Goal: Task Accomplishment & Management: Use online tool/utility

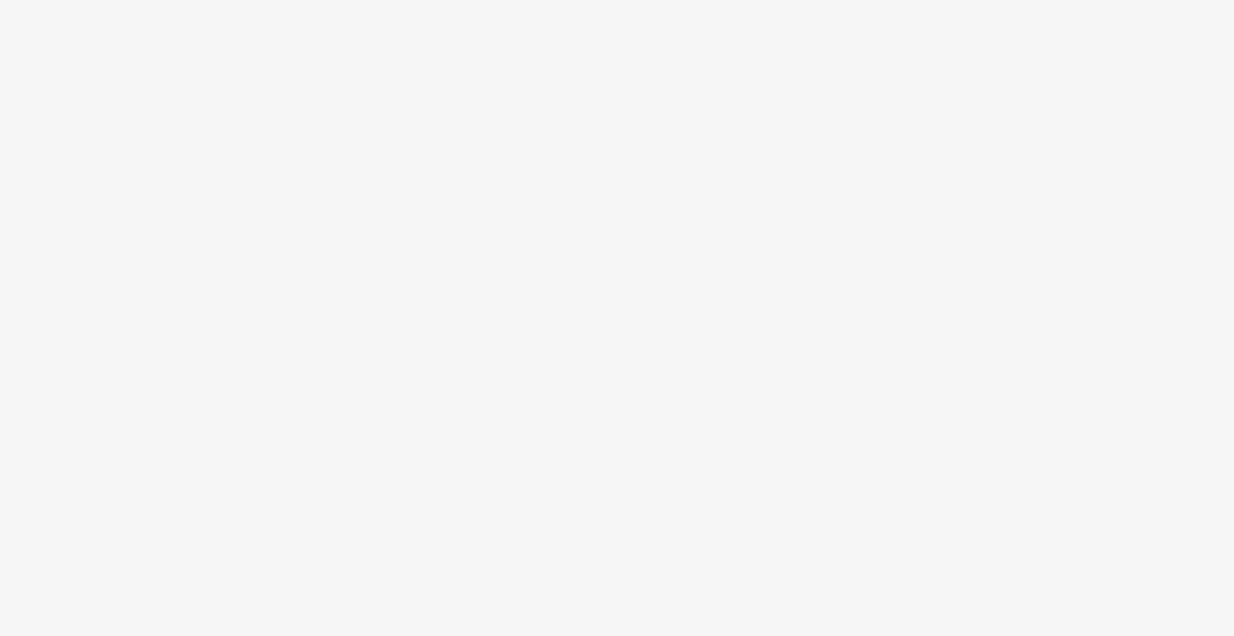
select select "2fc77e36-bb93-4aa3-9dff-dcb08e02eac6"
select select "2405a9d4-3350-4458-8d06-44f78962fa76"
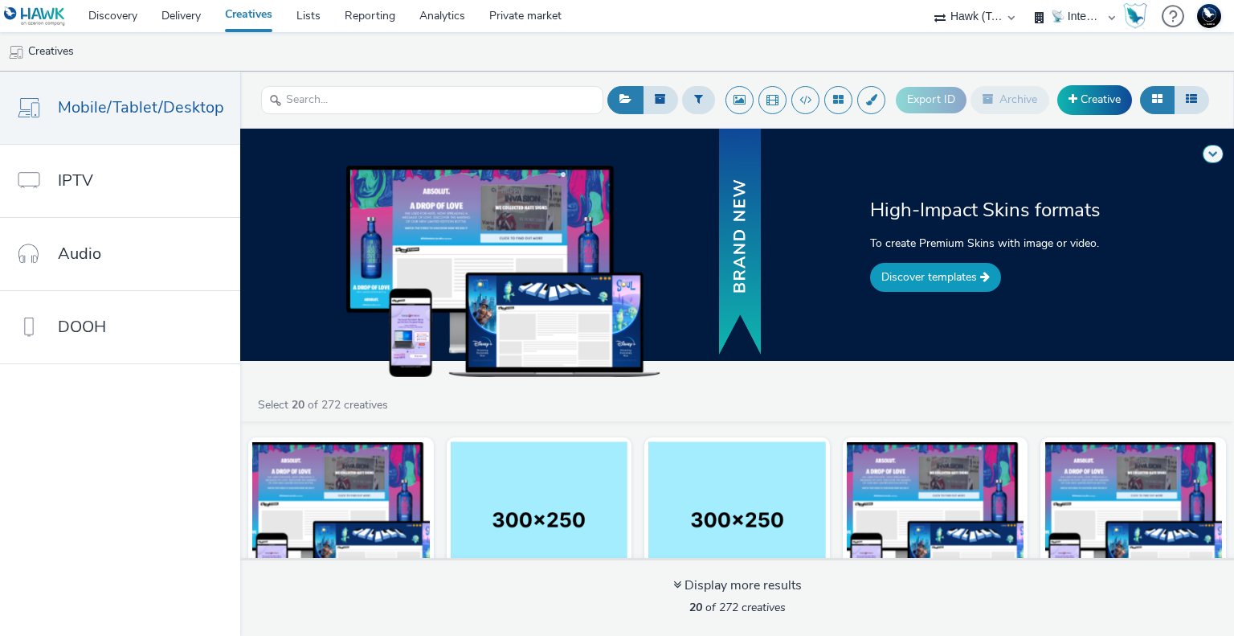
click at [955, 273] on link "Discover templates" at bounding box center [935, 277] width 131 height 29
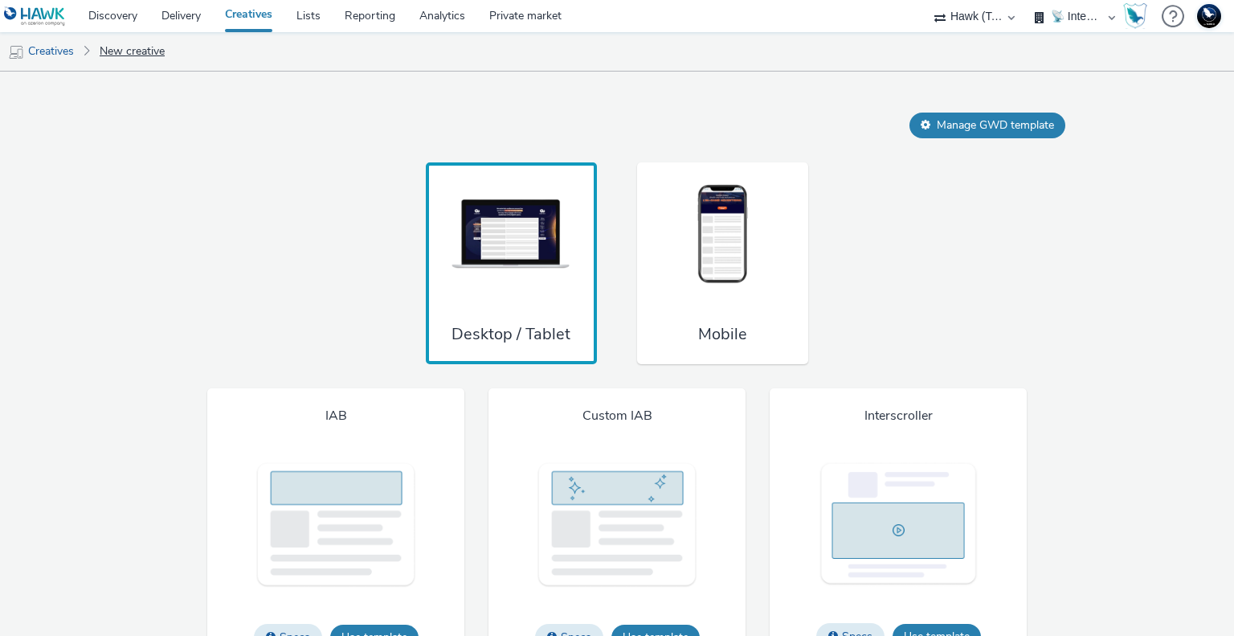
scroll to position [1107, 0]
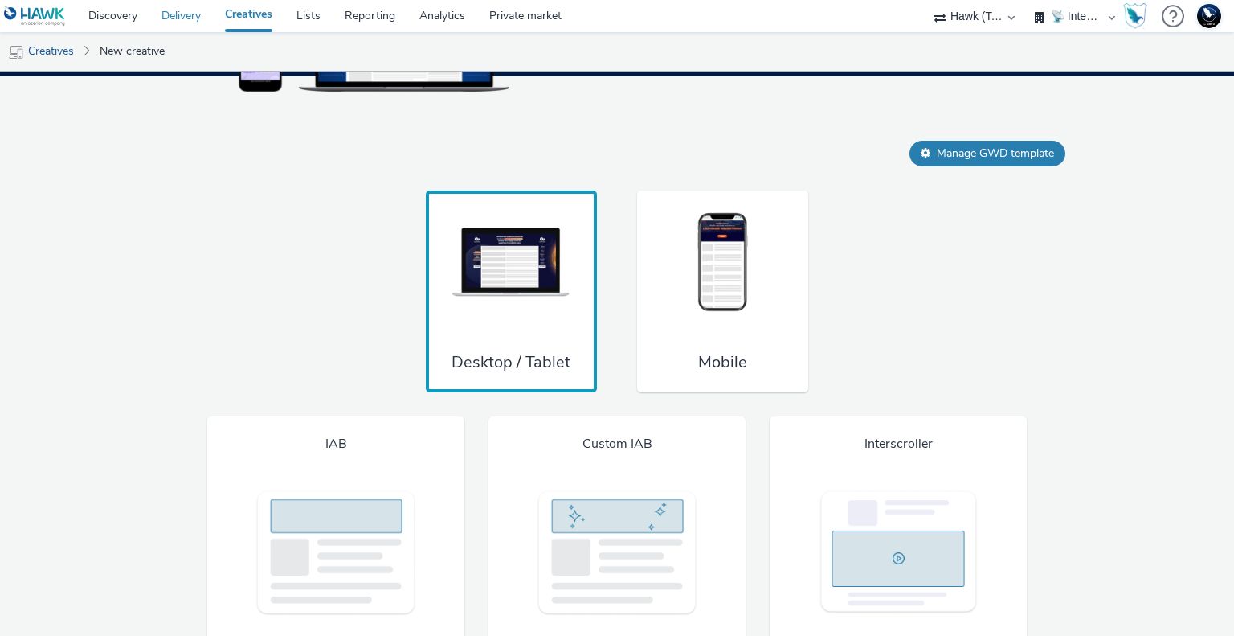
click at [182, 18] on link "Delivery" at bounding box center [180, 16] width 63 height 32
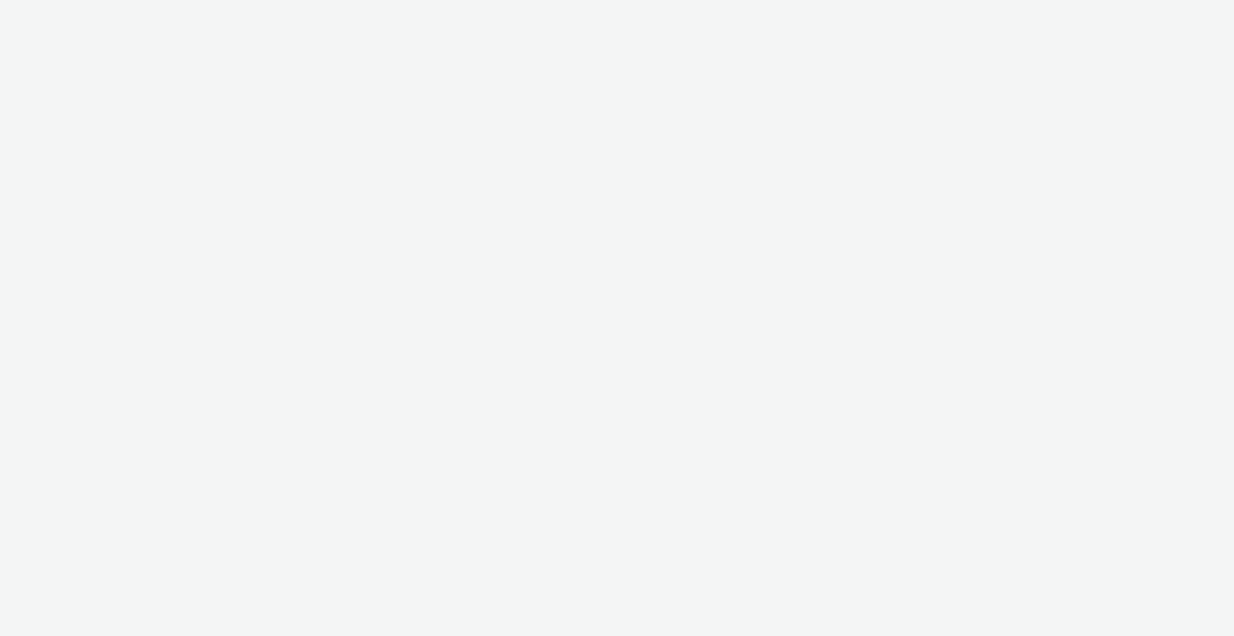
select select "2fc77e36-bb93-4aa3-9dff-dcb08e02eac6"
select select "2405a9d4-3350-4458-8d06-44f78962fa76"
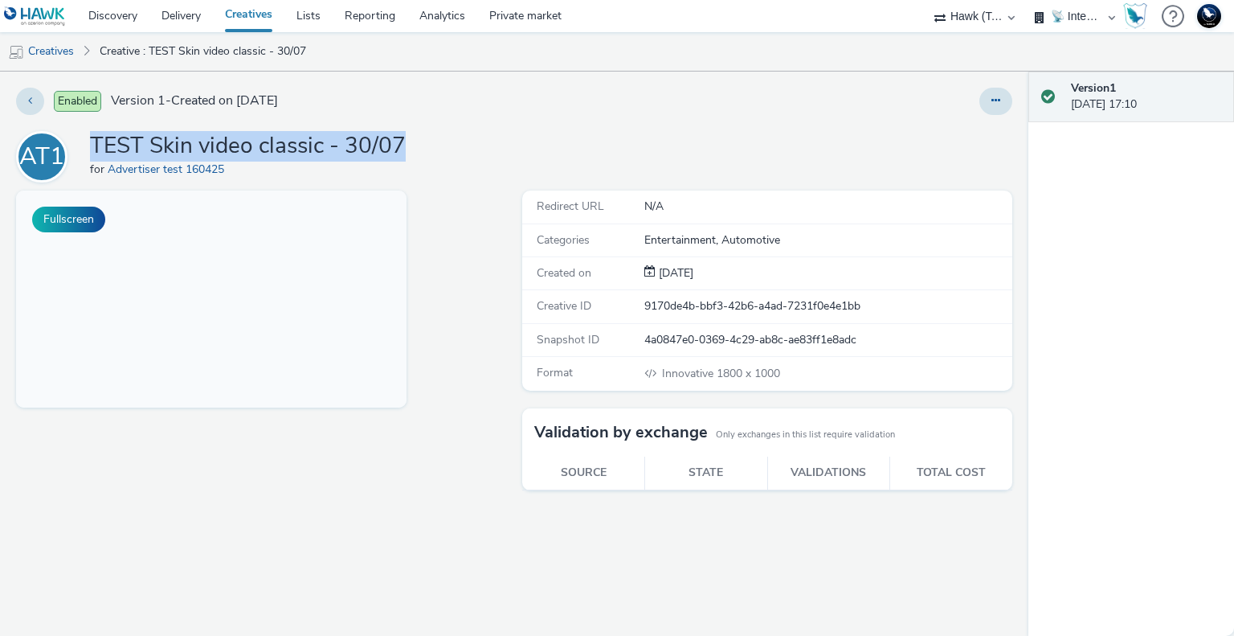
drag, startPoint x: 411, startPoint y: 143, endPoint x: 90, endPoint y: 156, distance: 321.7
click at [90, 156] on div "AT1 TEST Skin video classic - 30/07 for Advertiser test 160425" at bounding box center [514, 156] width 996 height 51
copy h1 "TEST Skin video classic - 30/07"
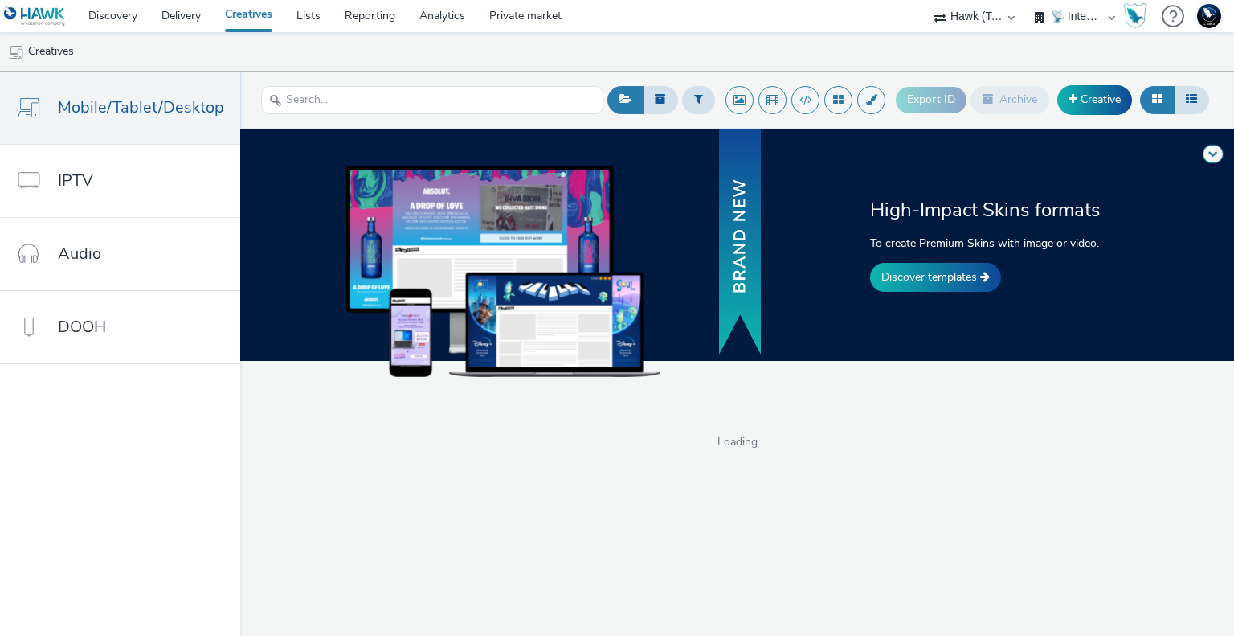
select select "2fc77e36-bb93-4aa3-9dff-dcb08e02eac6"
select select "2405a9d4-3350-4458-8d06-44f78962fa76"
click at [952, 280] on link "Discover templates" at bounding box center [935, 277] width 131 height 29
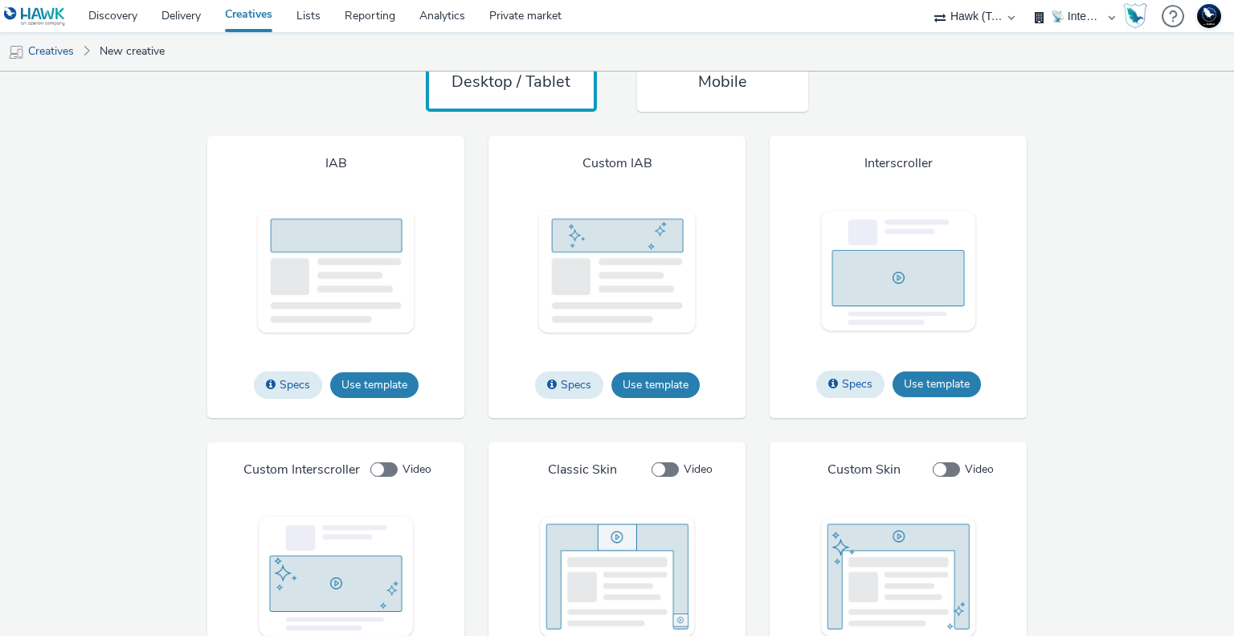
scroll to position [1508, 0]
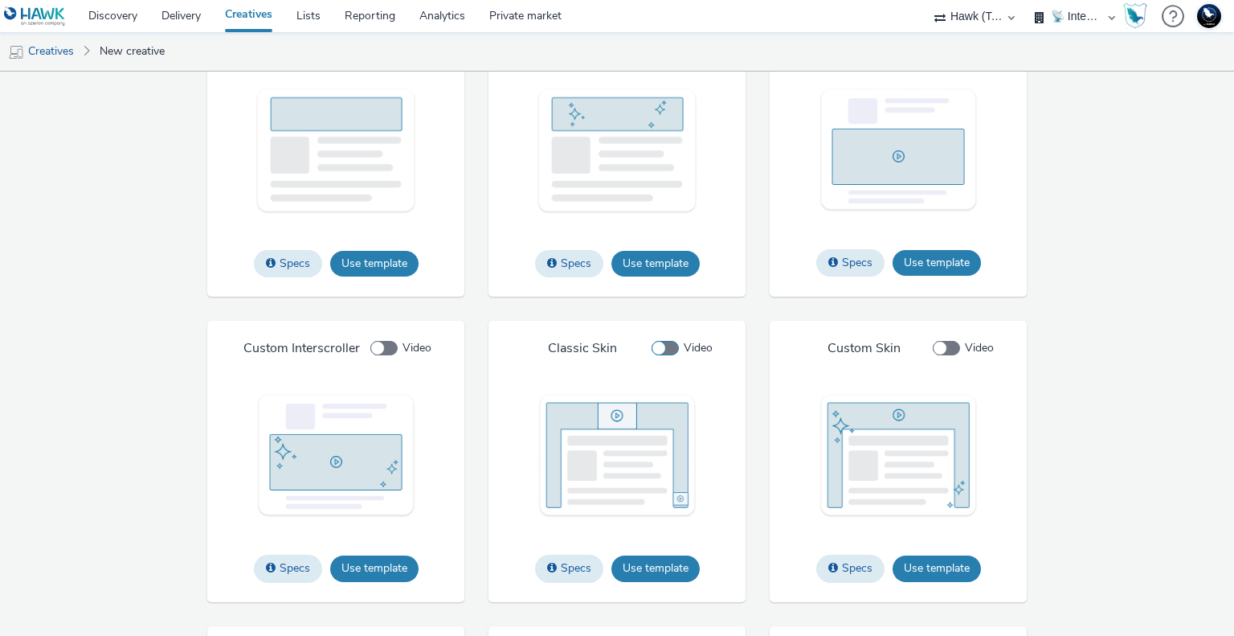
click at [684, 342] on span "Video" at bounding box center [698, 348] width 29 height 16
click at [662, 343] on input "Video" at bounding box center [657, 348] width 10 height 10
checkbox input "true"
click at [647, 571] on button "Use template" at bounding box center [656, 568] width 88 height 26
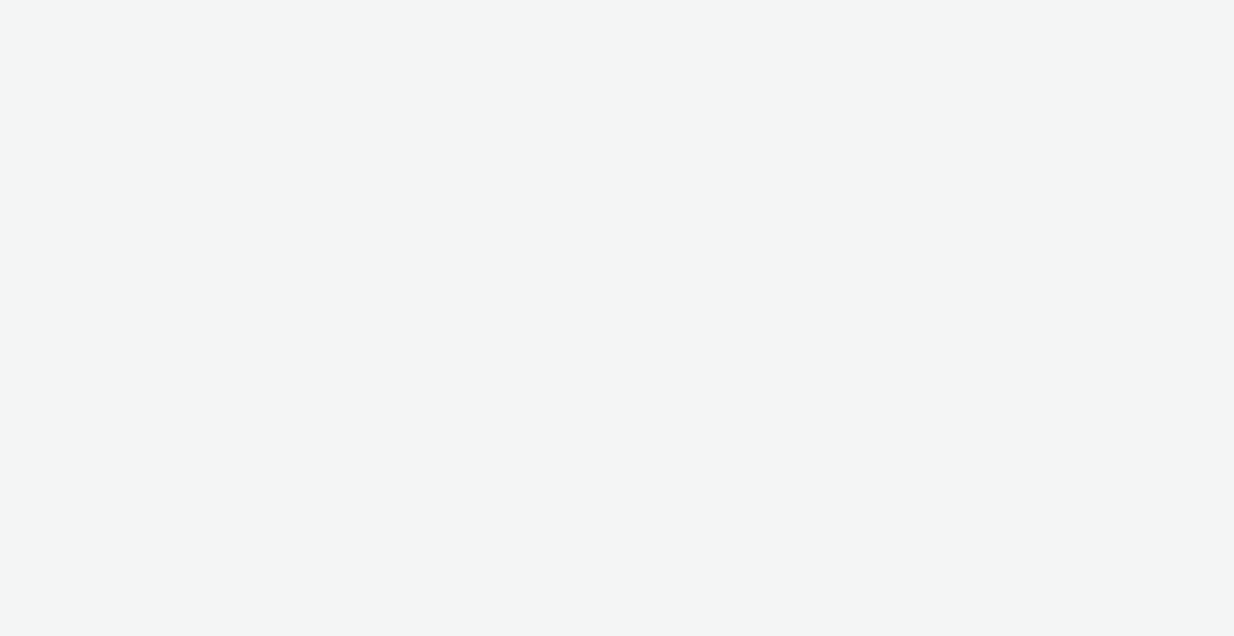
select select "2fc77e36-bb93-4aa3-9dff-dcb08e02eac6"
select select "2405a9d4-3350-4458-8d06-44f78962fa76"
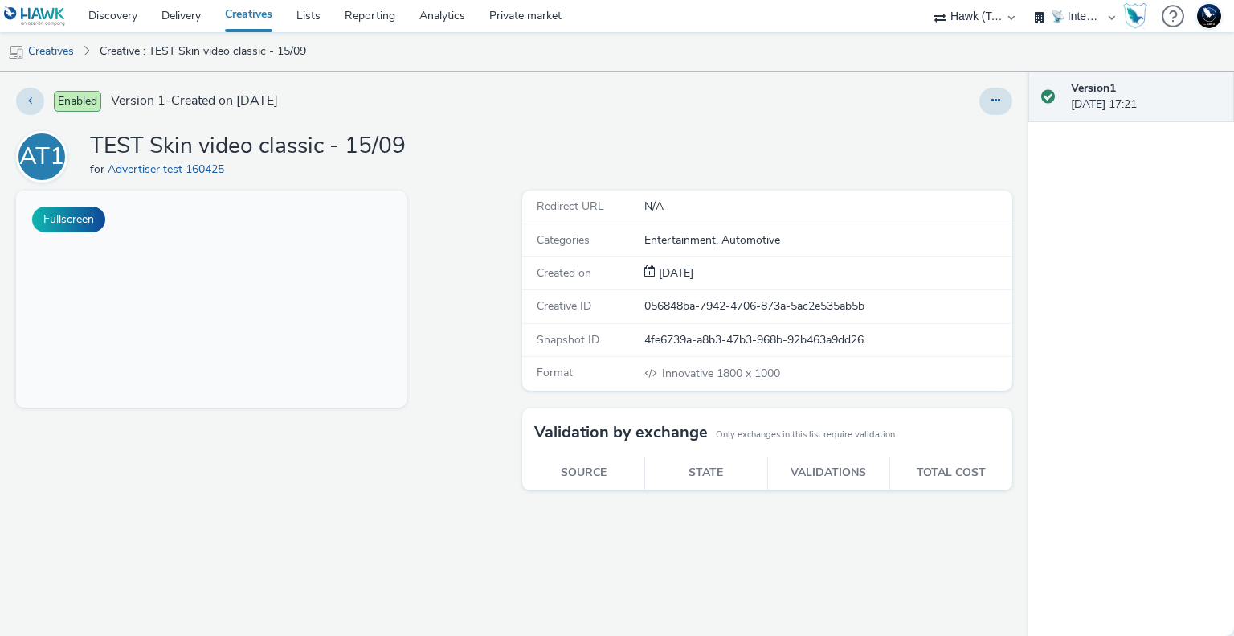
click at [768, 112] on div at bounding box center [813, 101] width 399 height 27
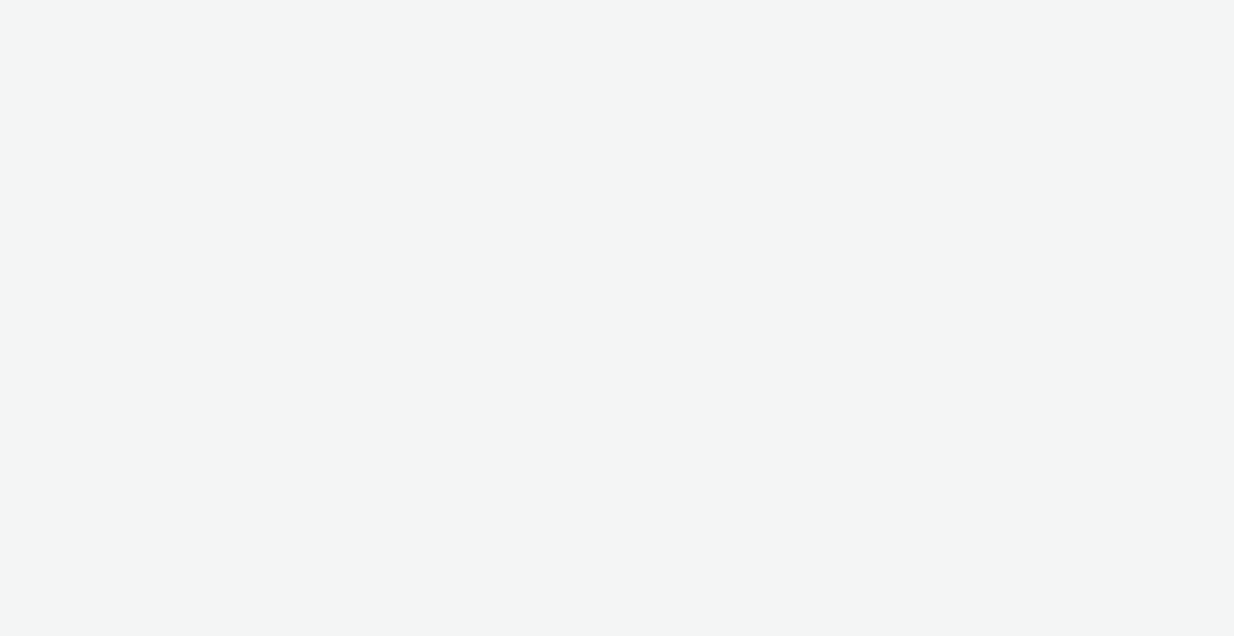
select select "2fc77e36-bb93-4aa3-9dff-dcb08e02eac6"
select select "2405a9d4-3350-4458-8d06-44f78962fa76"
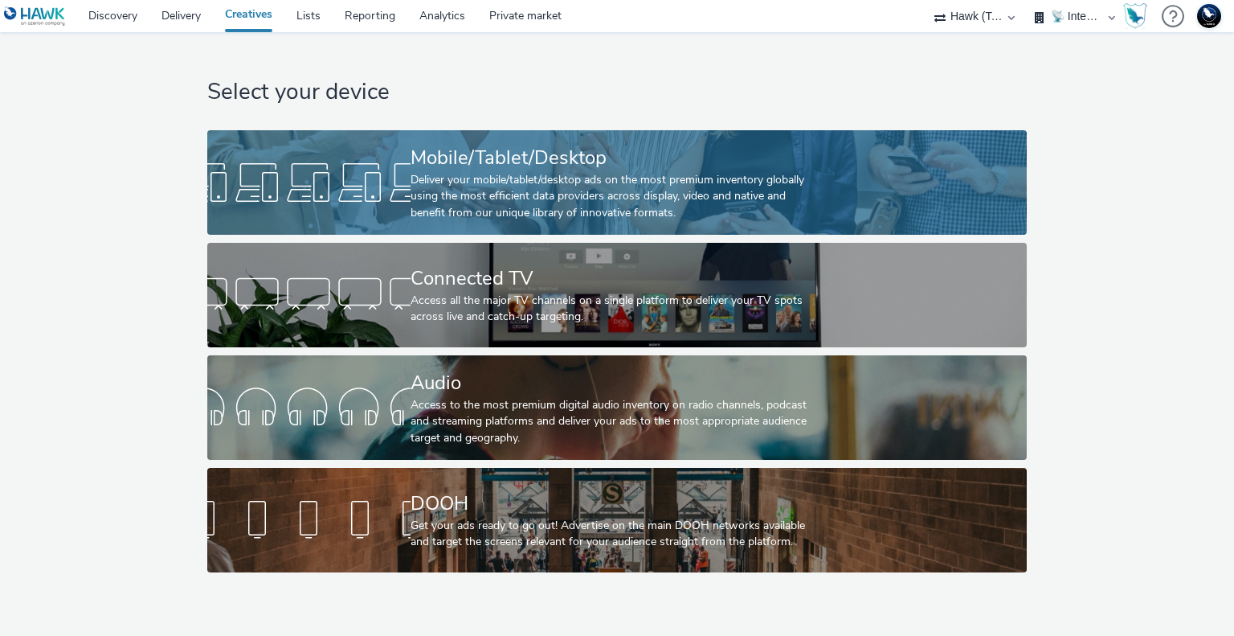
click at [496, 189] on div "Deliver your mobile/tablet/desktop ads on the most premium inventory globally u…" at bounding box center [614, 196] width 407 height 49
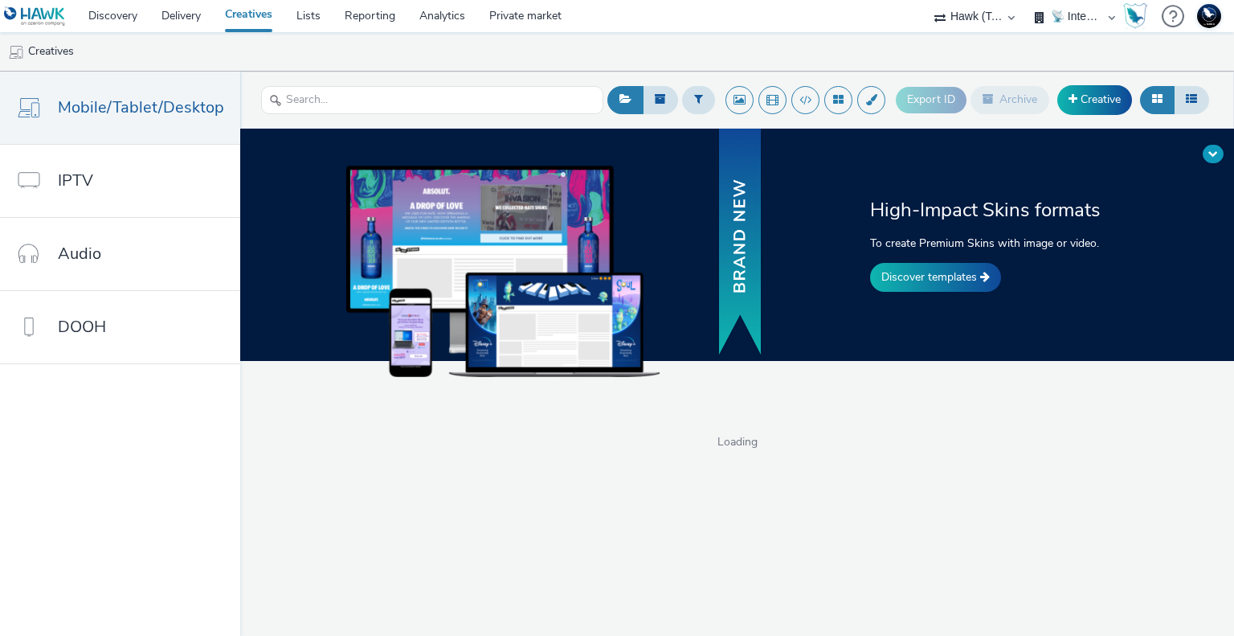
click at [1209, 149] on span at bounding box center [1214, 154] width 10 height 10
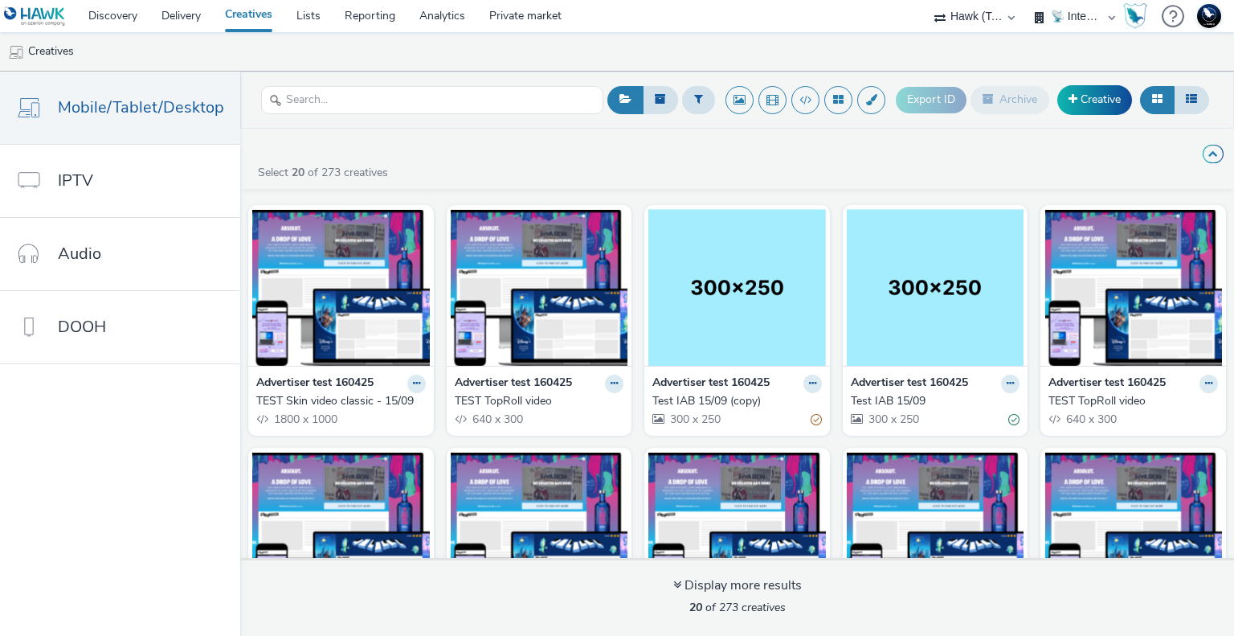
drag, startPoint x: 346, startPoint y: 402, endPoint x: 330, endPoint y: 388, distance: 21.1
click at [330, 388] on strong "Advertiser test 160425" at bounding box center [314, 383] width 117 height 18
click at [330, 396] on div "TEST Skin video classic - 15/09" at bounding box center [337, 401] width 163 height 16
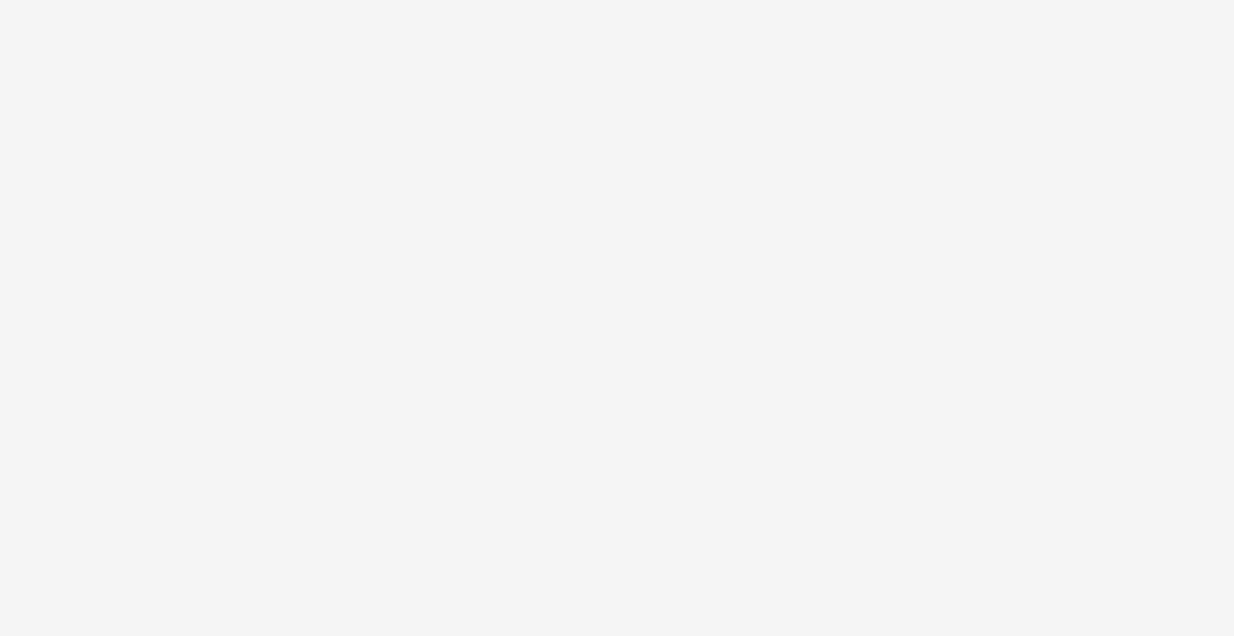
select select "2fc77e36-bb93-4aa3-9dff-dcb08e02eac6"
select select "2405a9d4-3350-4458-8d06-44f78962fa76"
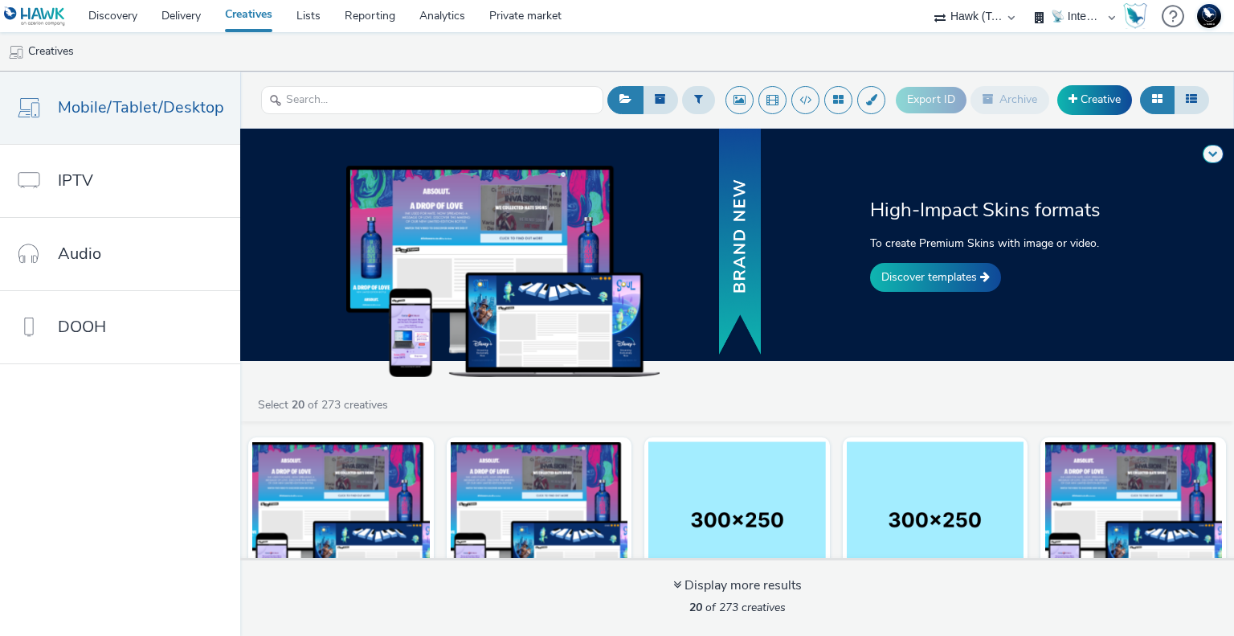
click at [982, 9] on select "75 Media A8 Media Group ABI Media Abkom AB Abovo Ace & Tate Ad-on Media Nordic …" at bounding box center [975, 16] width 96 height 32
select select "ac009755-aa48-4799-8050-7a339a378eb8"
click at [927, 0] on select "75 Media A8 Media Group ABI Media Abkom AB Abovo Ace & Tate Ad-on Media Nordic …" at bounding box center [975, 16] width 96 height 32
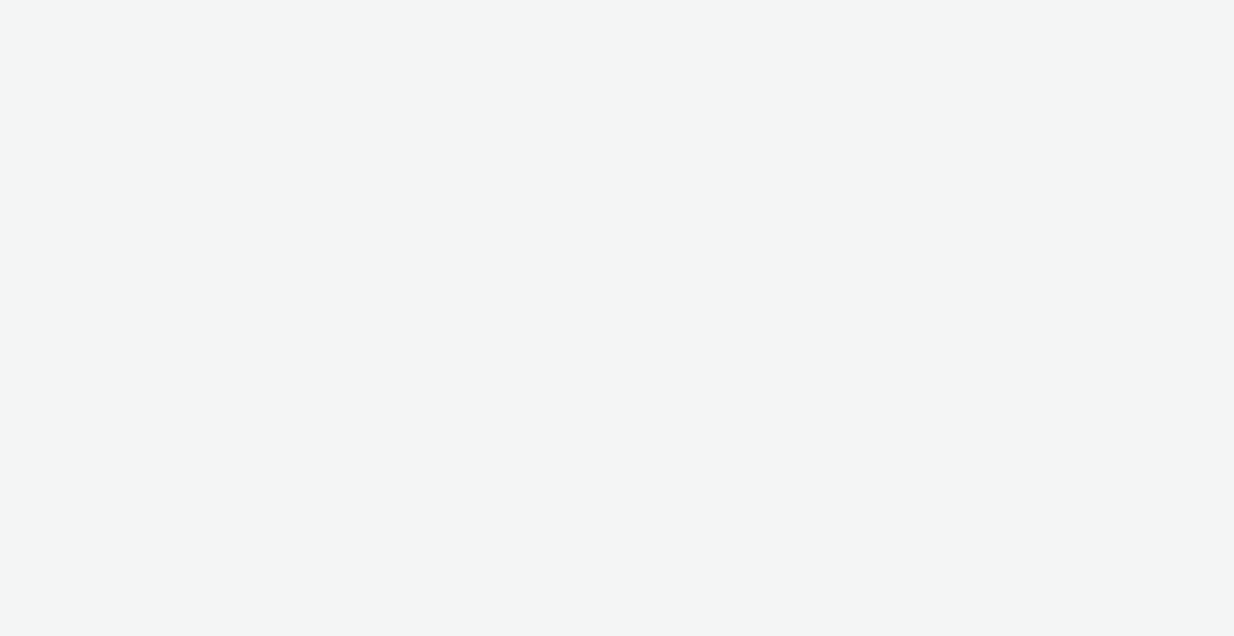
select select "ac009755-aa48-4799-8050-7a339a378eb8"
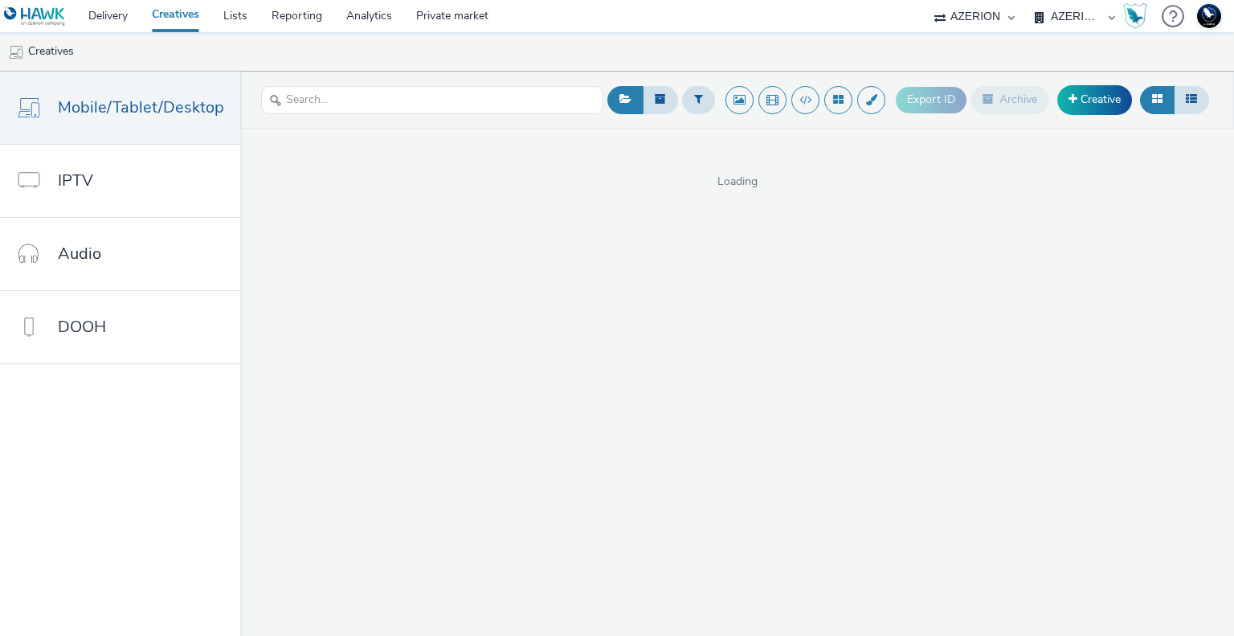
click at [1069, 20] on select "AZERION AZERION APAC AZERION AUSTRIA AZERION BEL - ADEXPERTS AZERION BRAZIL AZE…" at bounding box center [1075, 16] width 96 height 32
select select "974f22a8-96bf-4ab0-903c-b2da3aad1b4f"
click at [1027, 0] on select "AZERION AZERION APAC AZERION AUSTRIA AZERION BEL - ADEXPERTS AZERION BRAZIL AZE…" at bounding box center [1075, 16] width 96 height 32
select select "ac009755-aa48-4799-8050-7a339a378eb8"
select select "d3406a9b-95e8-409c-967d-04bb2c697fe0"
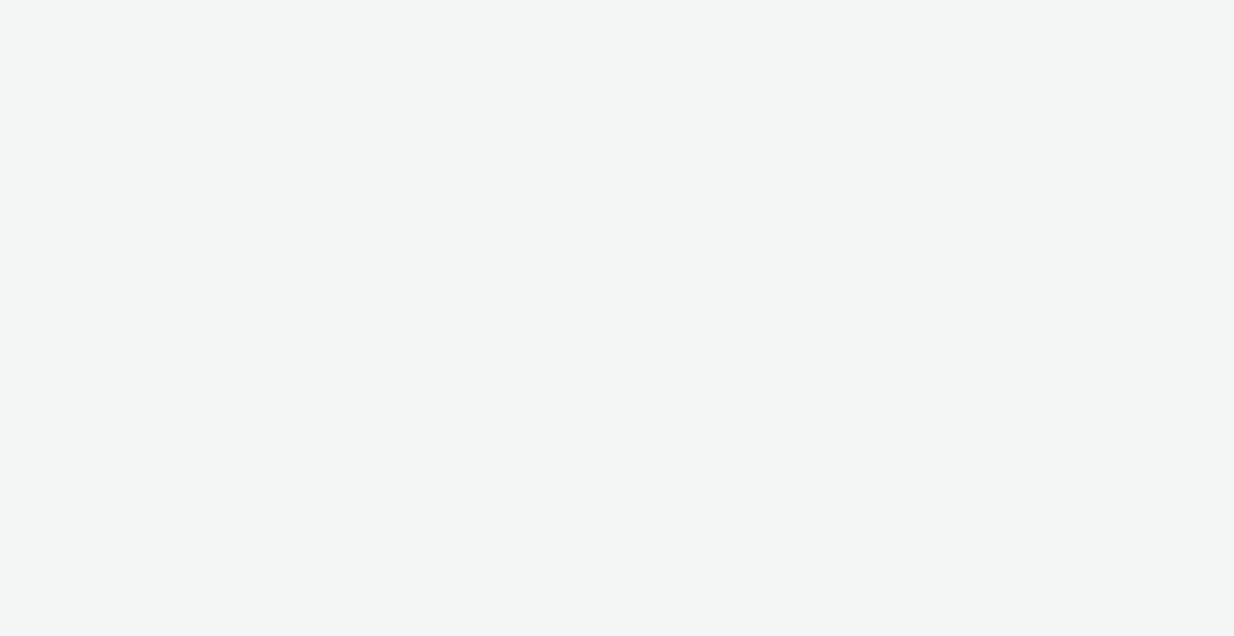
select select "ac009755-aa48-4799-8050-7a339a378eb8"
select select "974f22a8-96bf-4ab0-903c-b2da3aad1b4f"
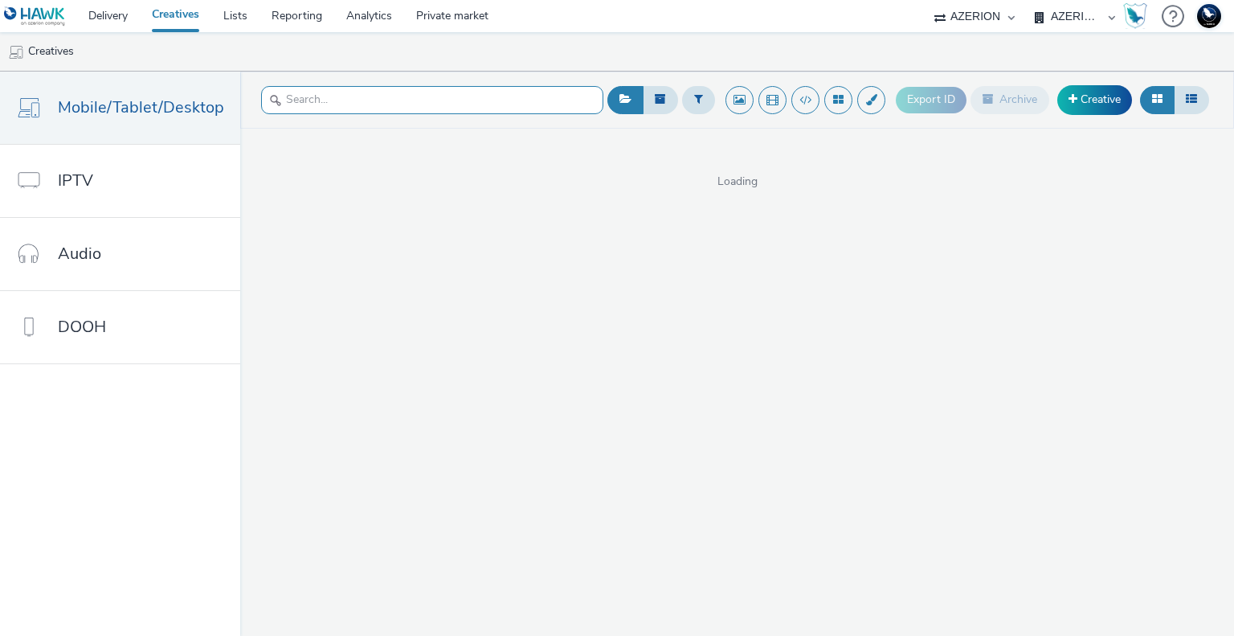
click at [416, 103] on input "text" at bounding box center [432, 100] width 342 height 28
paste input "4cb4bbaa-664d-4101-ae91-9a7ceb1bbca0"
type input "4cb4bbaa-664d-4101-ae91-9a7ceb1bbca0"
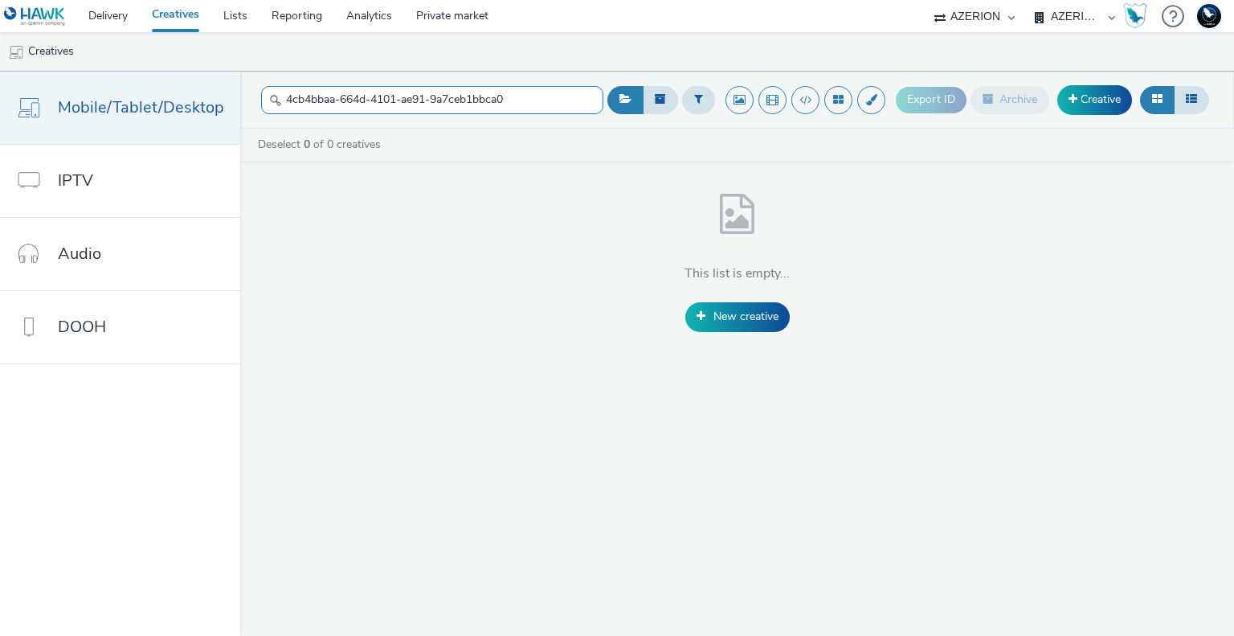
drag, startPoint x: 530, startPoint y: 92, endPoint x: 115, endPoint y: 101, distance: 415.6
click at [115, 101] on div "Mobile/Tablet/Desktop IPTV Audio DOOH 4cb4bbaa-664d-4101-ae91-9a7ceb1bbca0 Expo…" at bounding box center [617, 354] width 1234 height 564
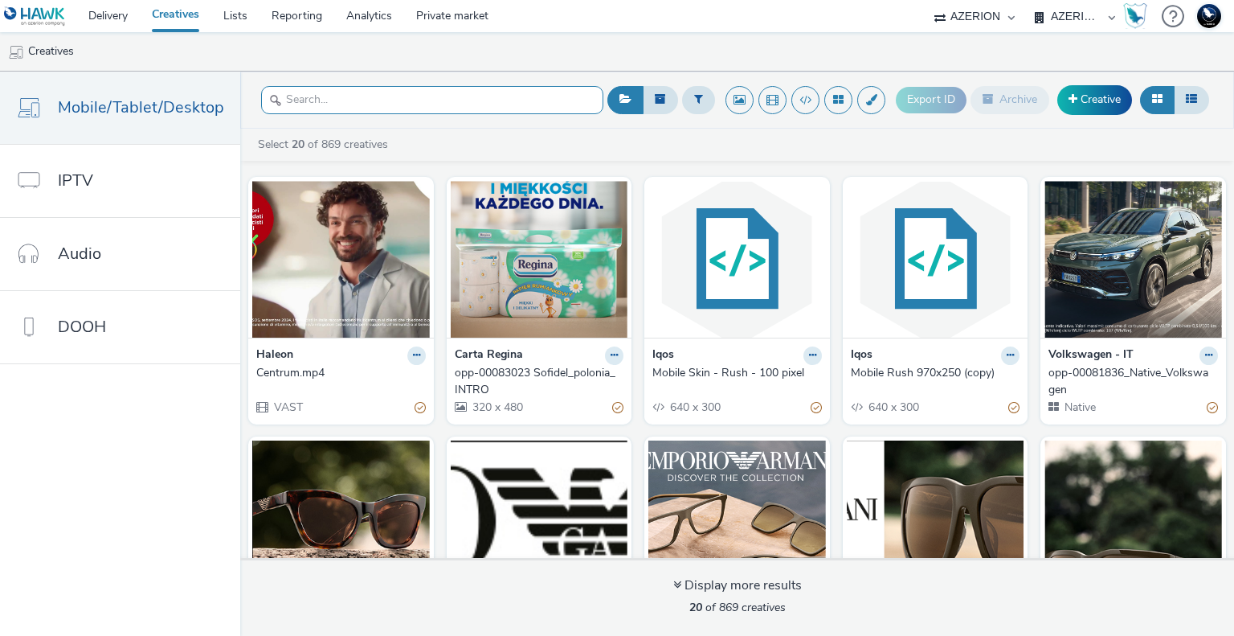
paste input "4cb4bbaa-664d-4101-ae91-9a7ceb1bbca0"
type input "4cb4bbaa-664d-4101-ae91-9a7ceb1bbca0"
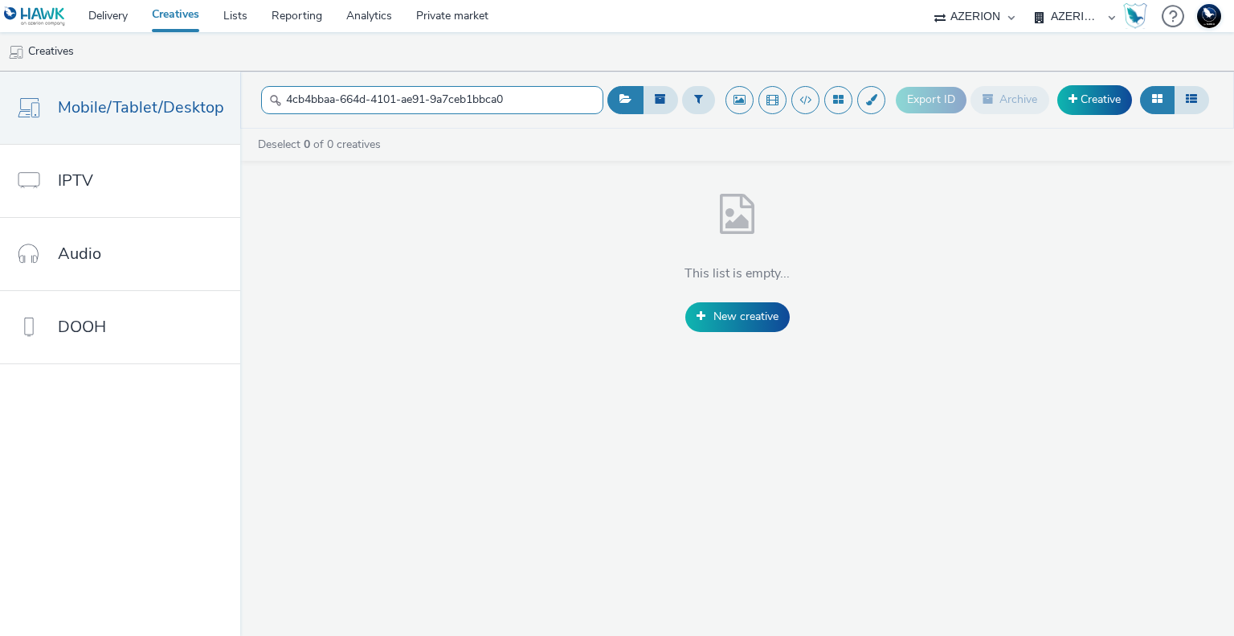
drag, startPoint x: 538, startPoint y: 94, endPoint x: -162, endPoint y: 101, distance: 700.8
click at [0, 101] on html "Delivery Creatives Lists Reporting Analytics Private market 75 Media A8 Media G…" at bounding box center [617, 318] width 1234 height 636
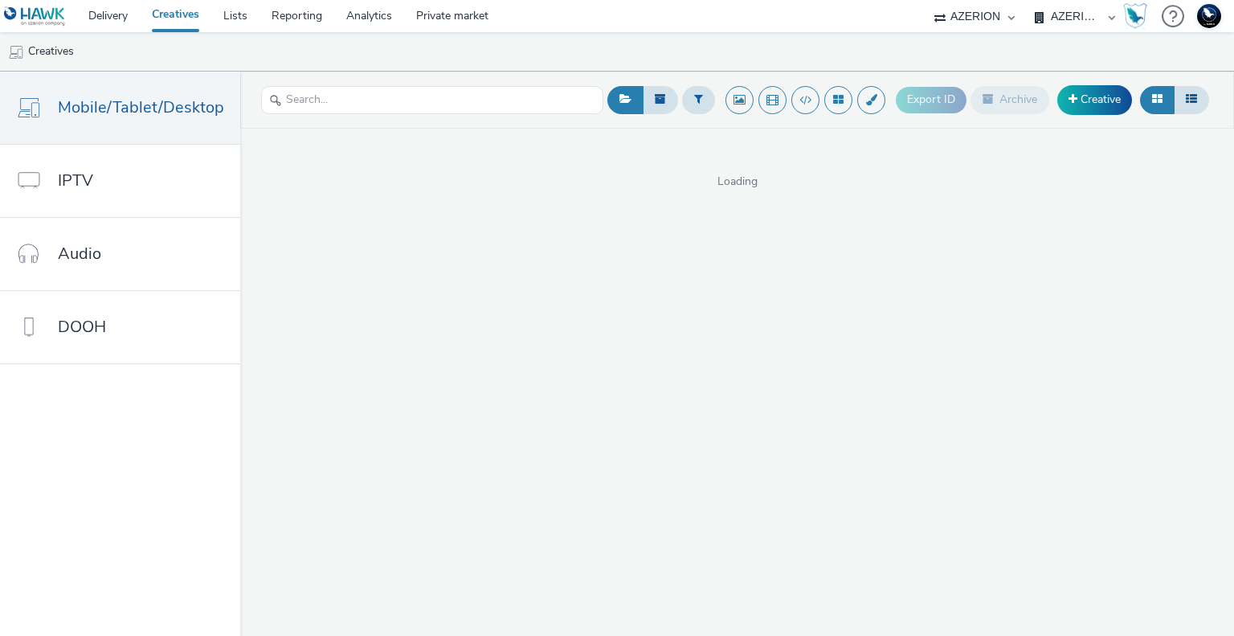
click at [357, 60] on ul "Creatives" at bounding box center [617, 51] width 1234 height 39
click at [838, 438] on div "Export ID Archive Creative Loading" at bounding box center [737, 354] width 994 height 564
click at [112, 13] on link "Delivery" at bounding box center [107, 16] width 63 height 32
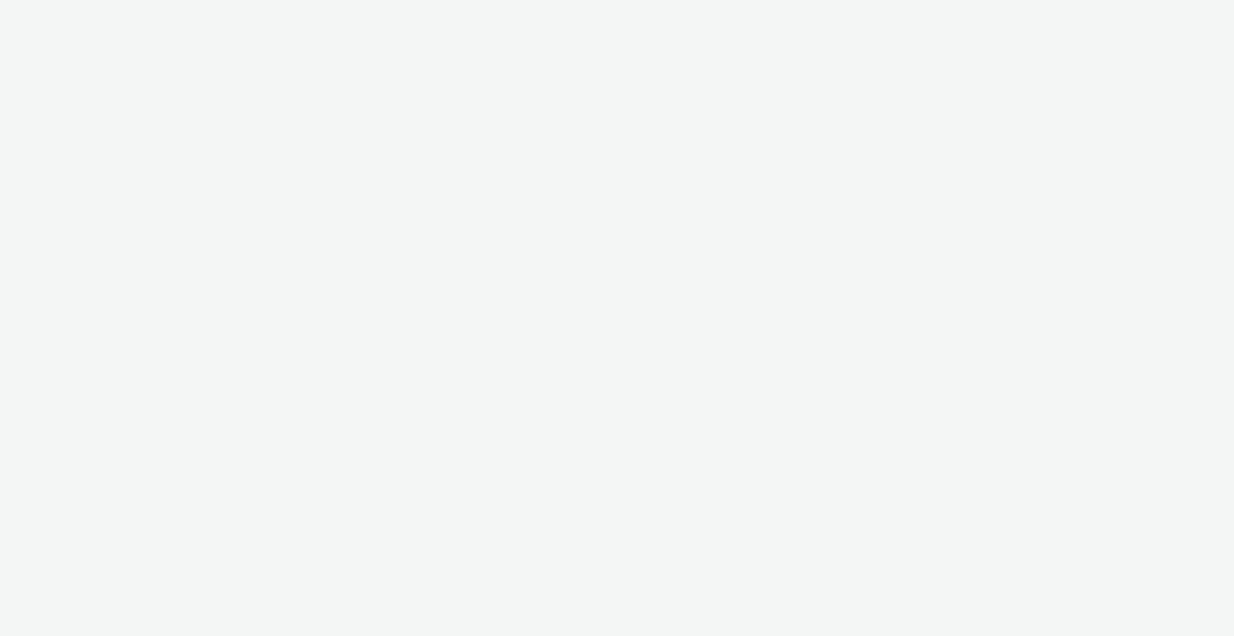
select select "ac009755-aa48-4799-8050-7a339a378eb8"
select select "974f22a8-96bf-4ab0-903c-b2da3aad1b4f"
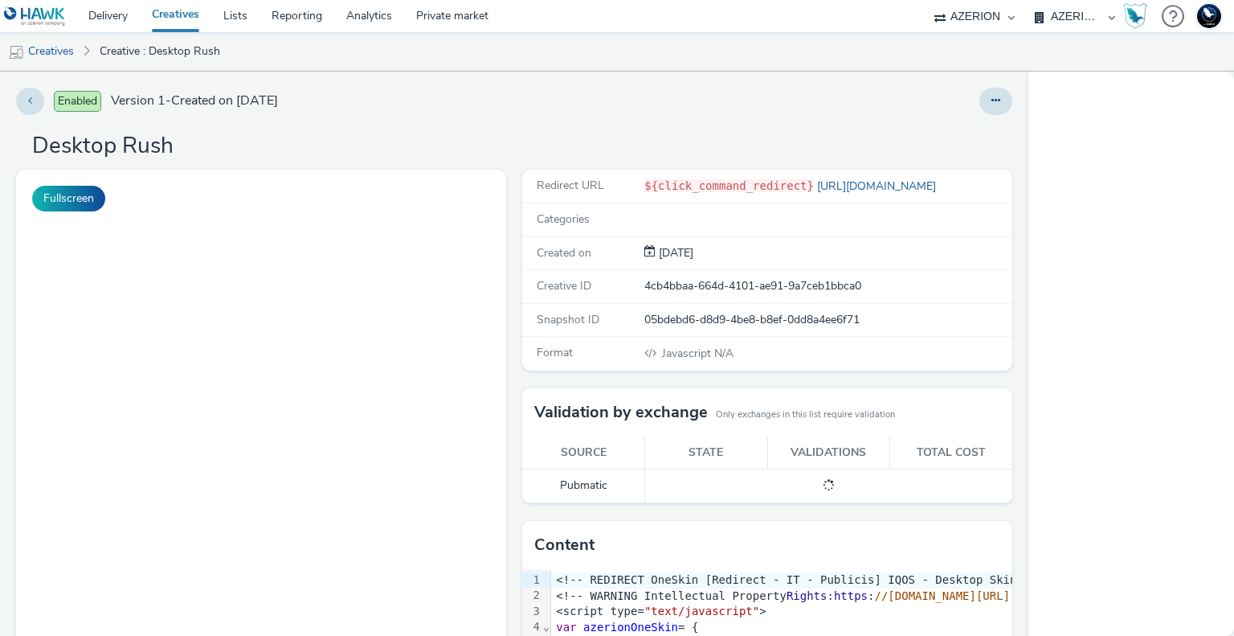
select select "ac009755-aa48-4799-8050-7a339a378eb8"
select select "974f22a8-96bf-4ab0-903c-b2da3aad1b4f"
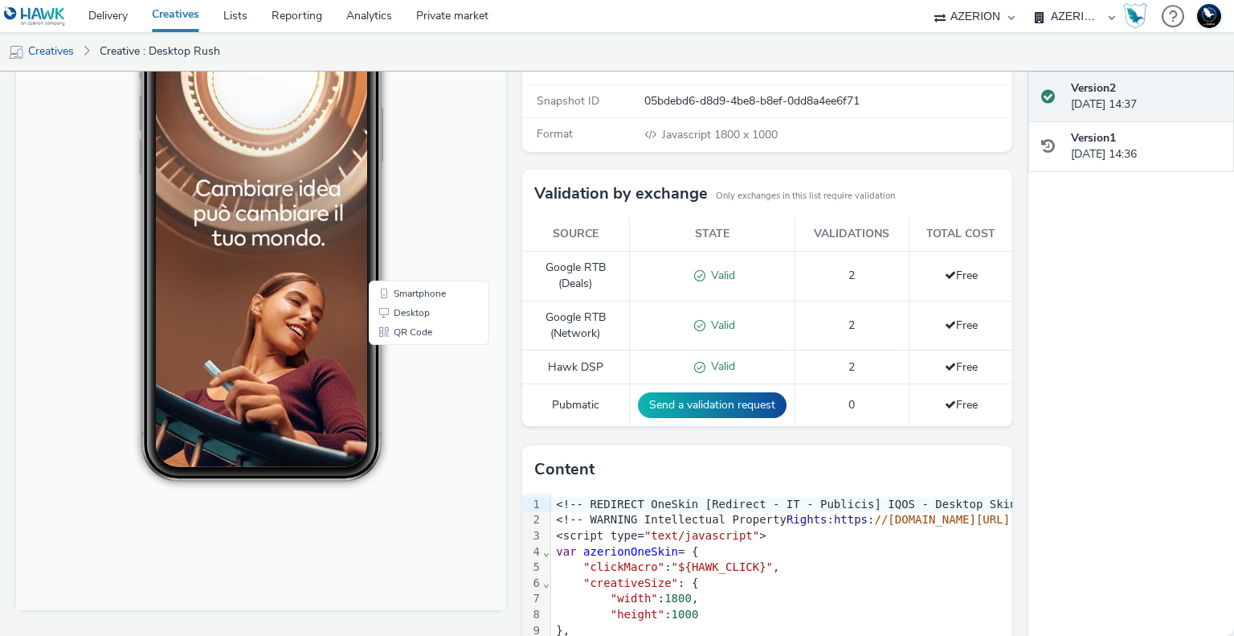
scroll to position [241, 0]
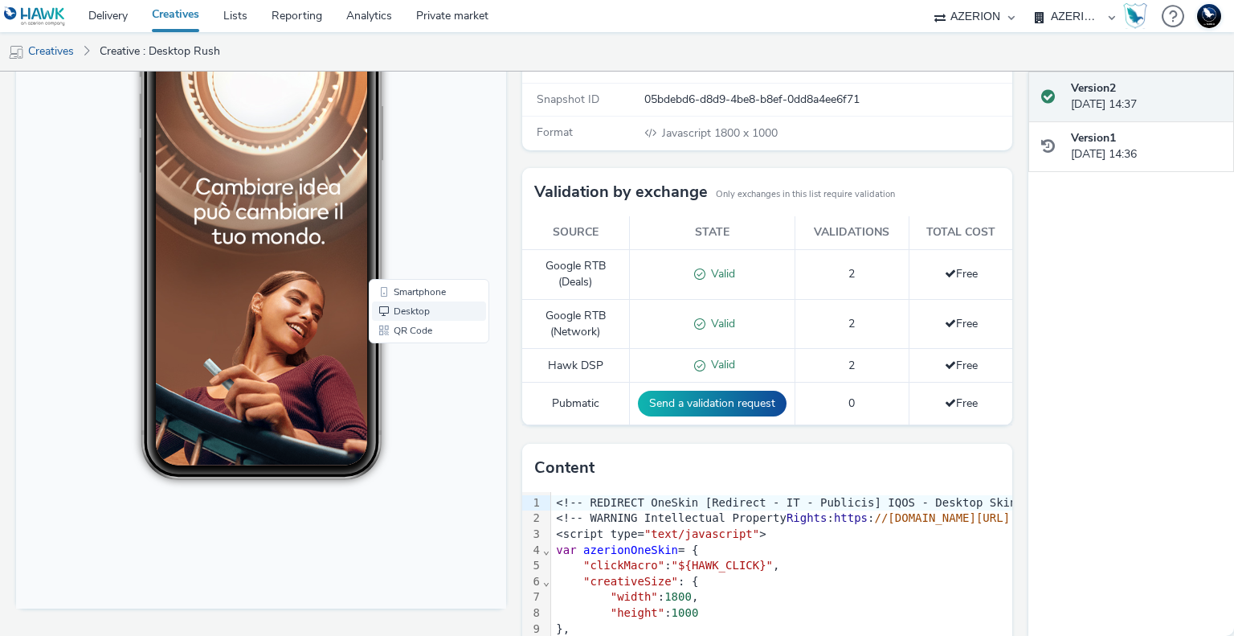
click at [403, 313] on link "Desktop" at bounding box center [429, 311] width 114 height 19
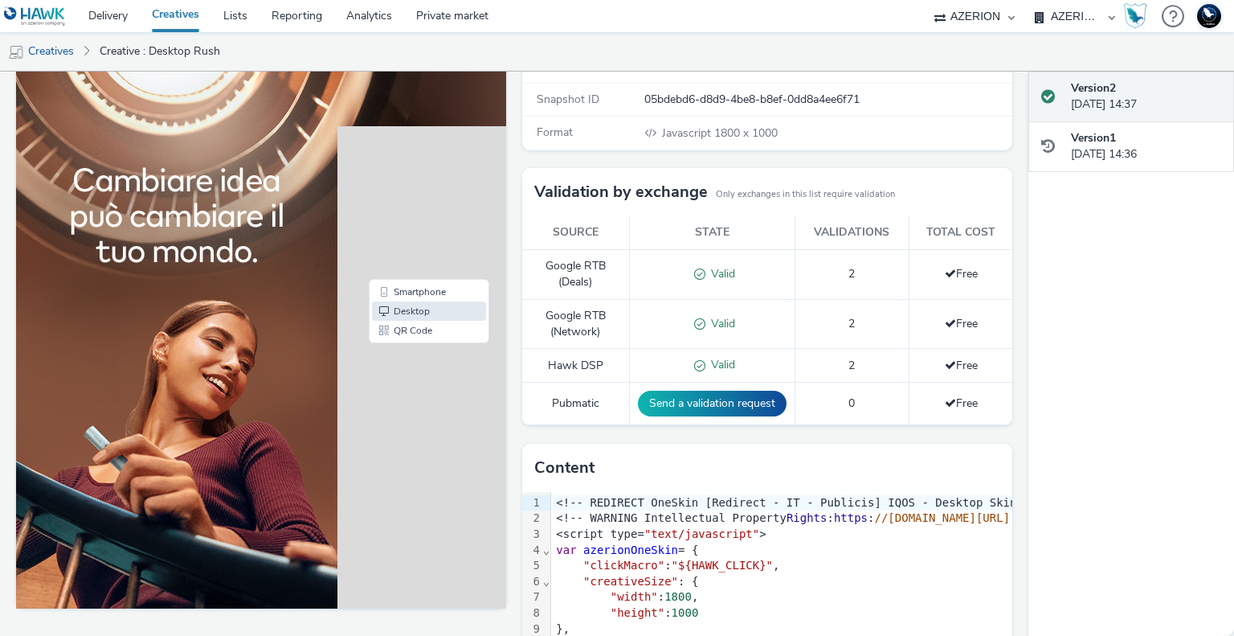
scroll to position [0, 0]
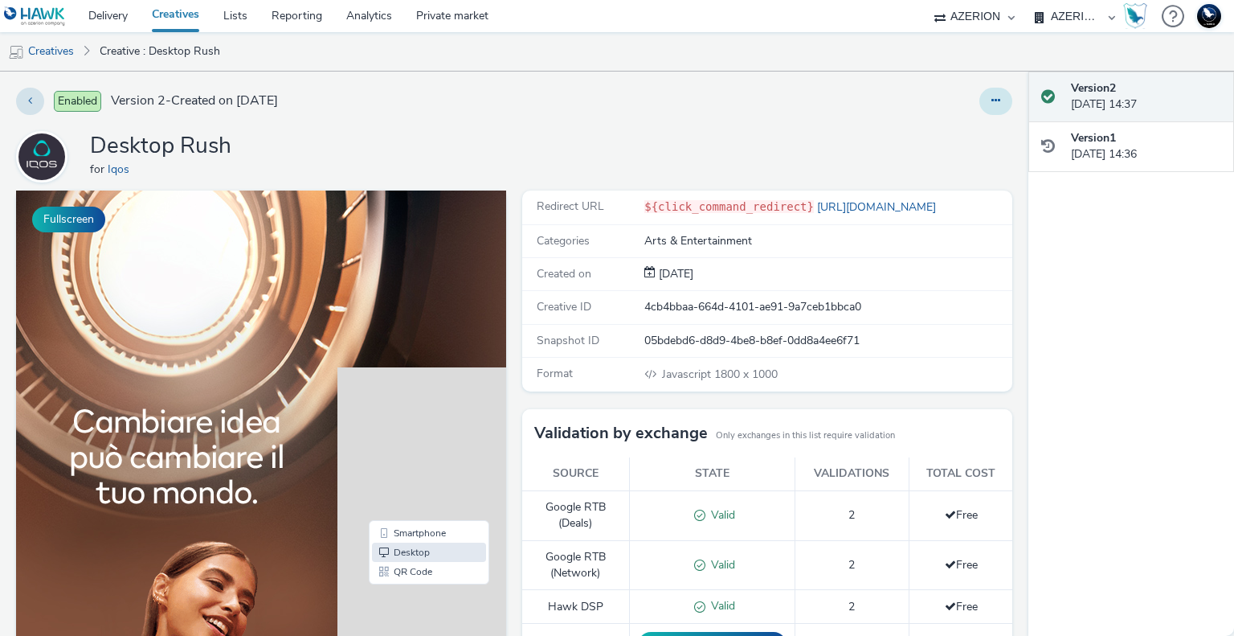
click at [988, 101] on button at bounding box center [996, 101] width 33 height 27
click at [948, 139] on link "Edit" at bounding box center [952, 133] width 121 height 32
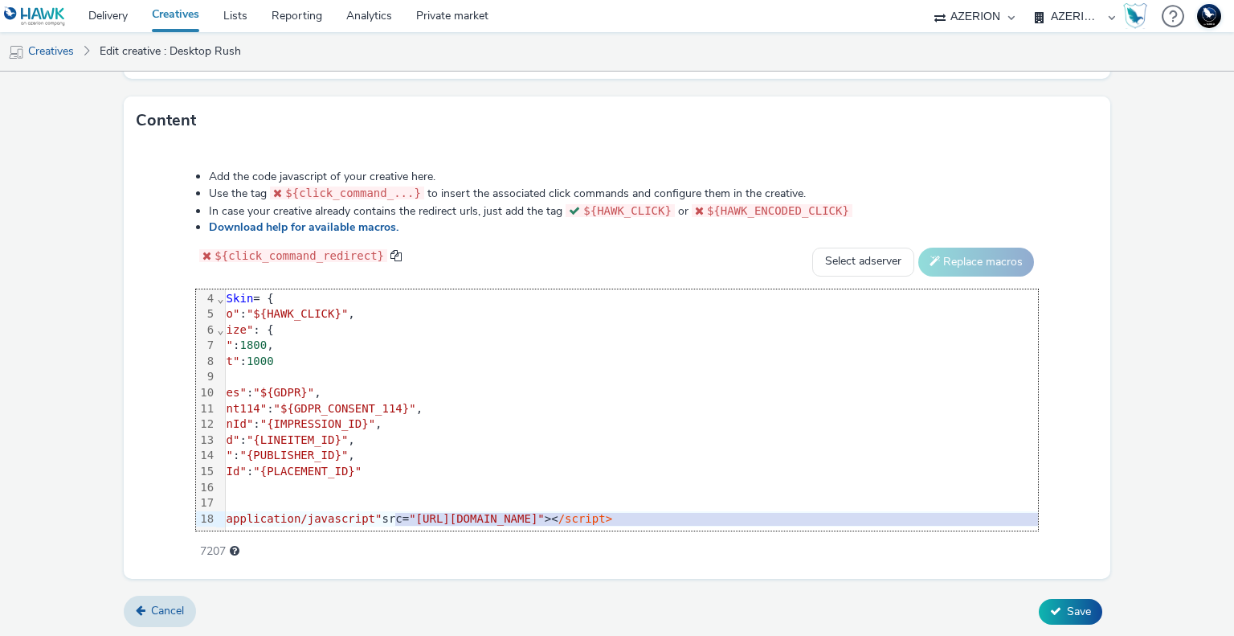
scroll to position [61, 132]
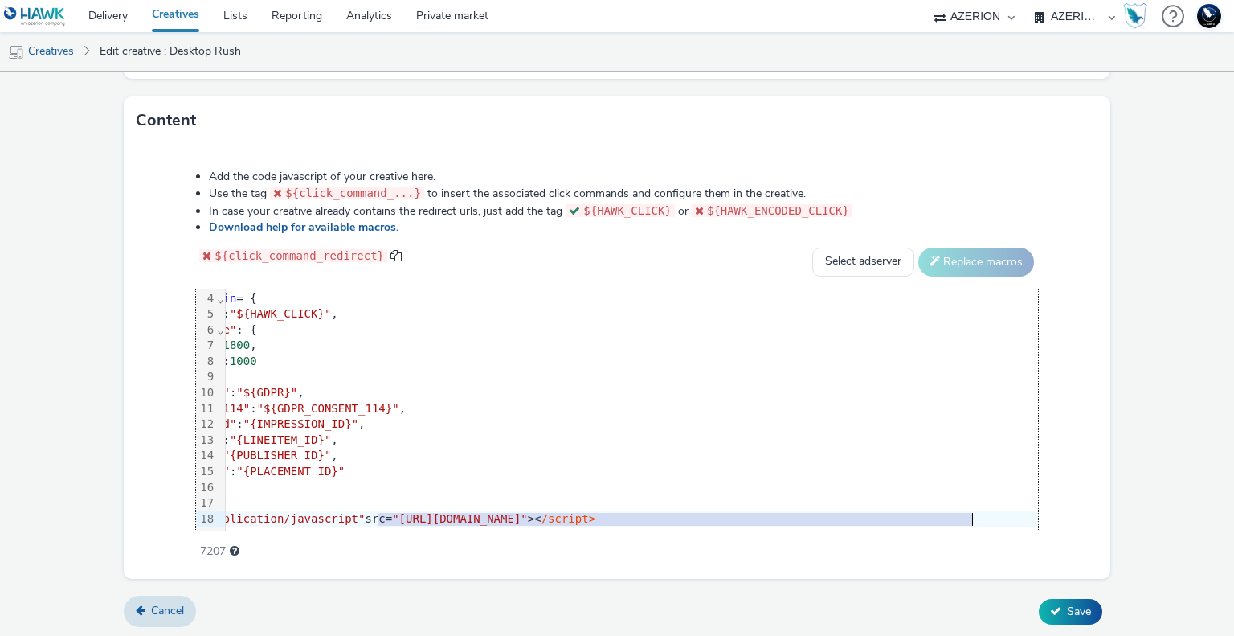
drag, startPoint x: 490, startPoint y: 505, endPoint x: 955, endPoint y: 508, distance: 464.5
click at [955, 511] on div "<script type= "application/javascript" src= "[URL][DOMAIN_NAME]" >< /script>" at bounding box center [574, 519] width 928 height 16
click at [595, 512] on span "/script>" at bounding box center [569, 518] width 54 height 13
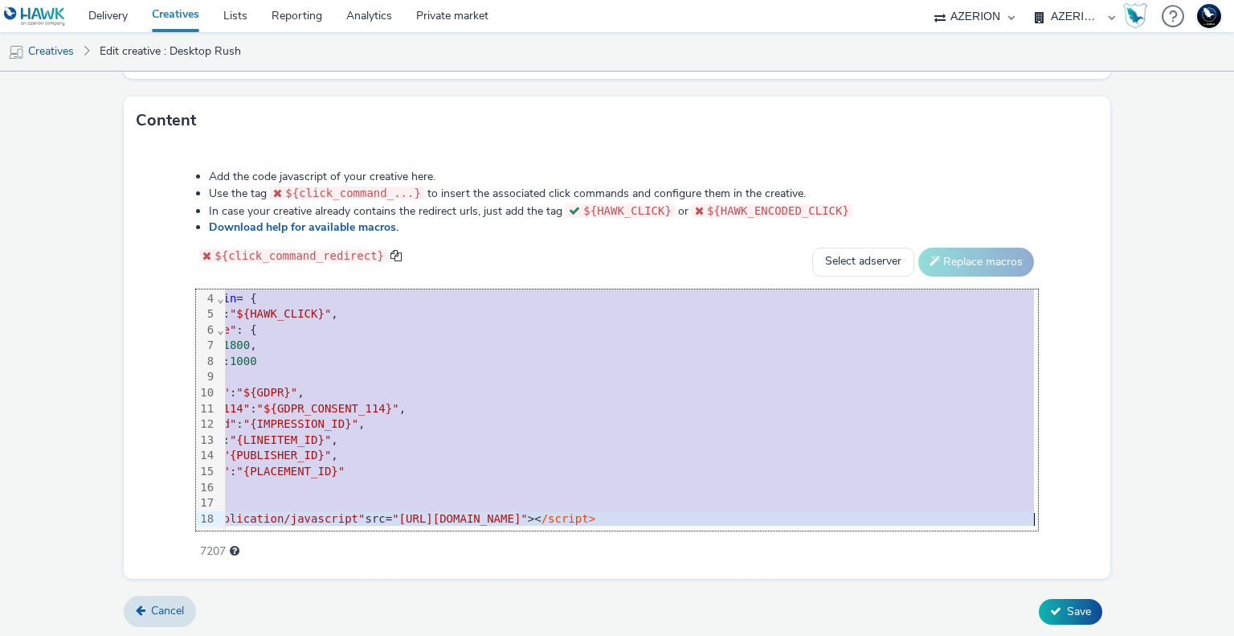
copy div "<!-- REDIRECT OneSkin [Redirect - IT - Publicis] IQOS - Desktop Skin Classic - …"
